Goal: Information Seeking & Learning: Learn about a topic

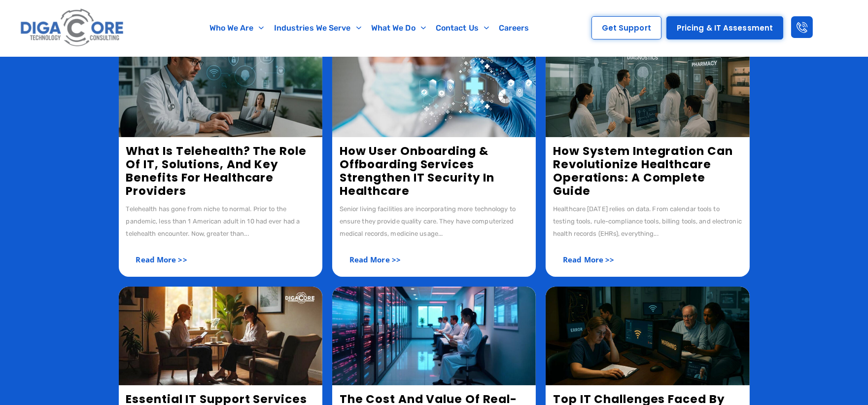
scroll to position [219, 0]
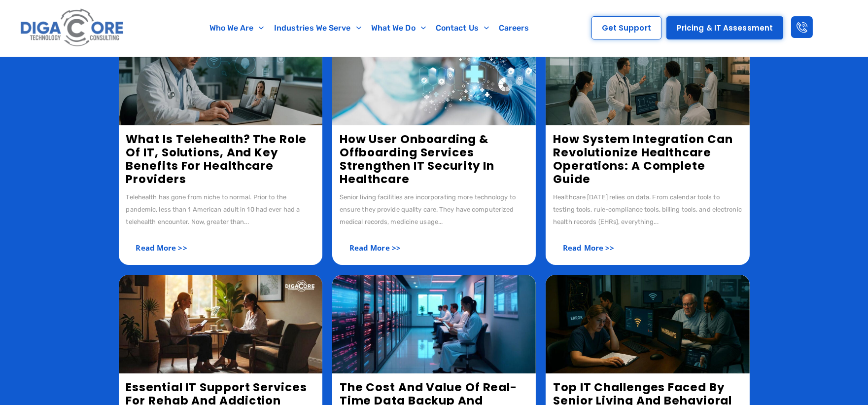
scroll to position [219, 0]
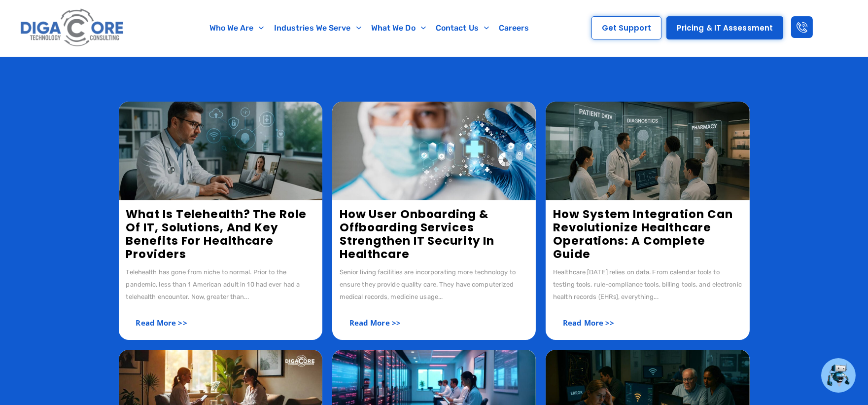
scroll to position [281, 0]
